Goal: Information Seeking & Learning: Learn about a topic

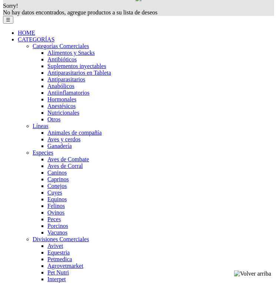
scroll to position [518, 0]
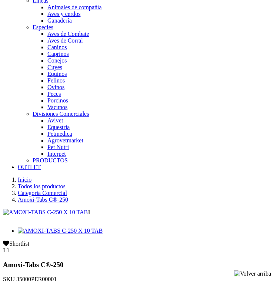
scroll to position [666, 0]
